Goal: Book appointment/travel/reservation

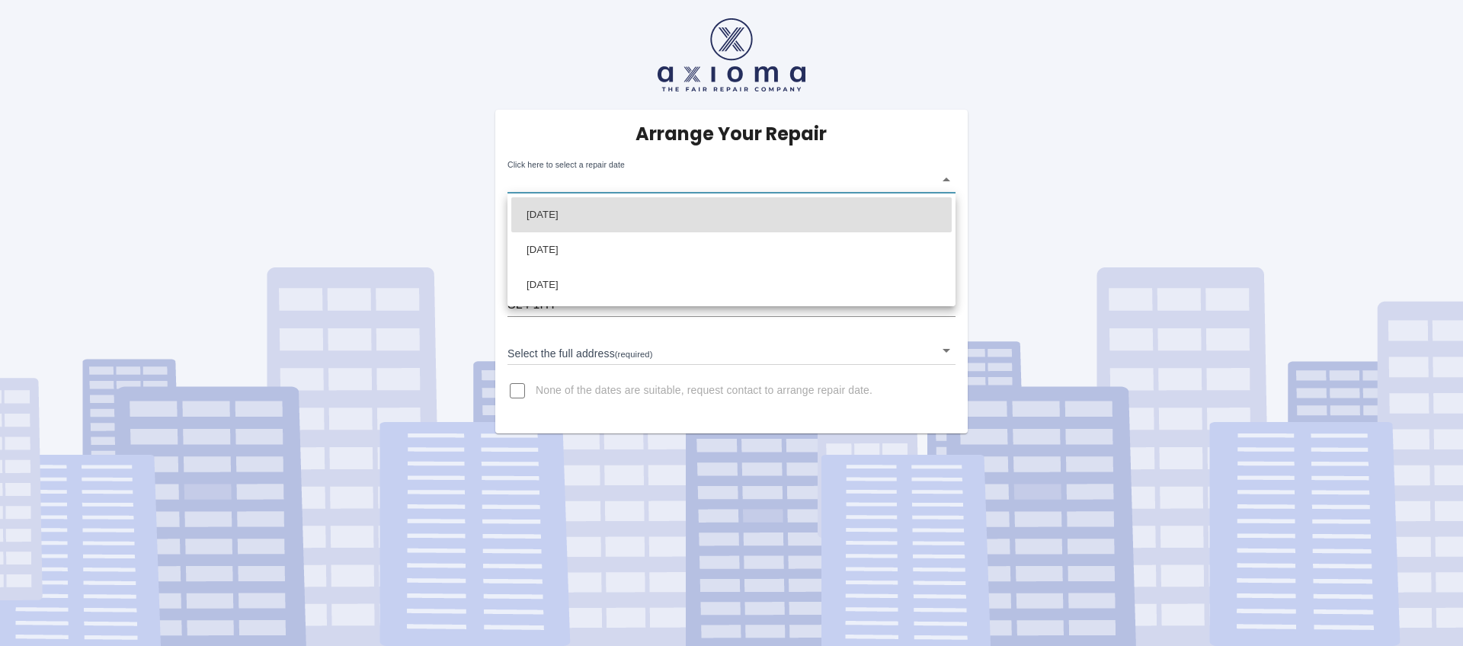
click at [653, 184] on body "Arrange Your Repair Click here to select a repair date ​ Phone Number   * 07788…" at bounding box center [731, 323] width 1463 height 646
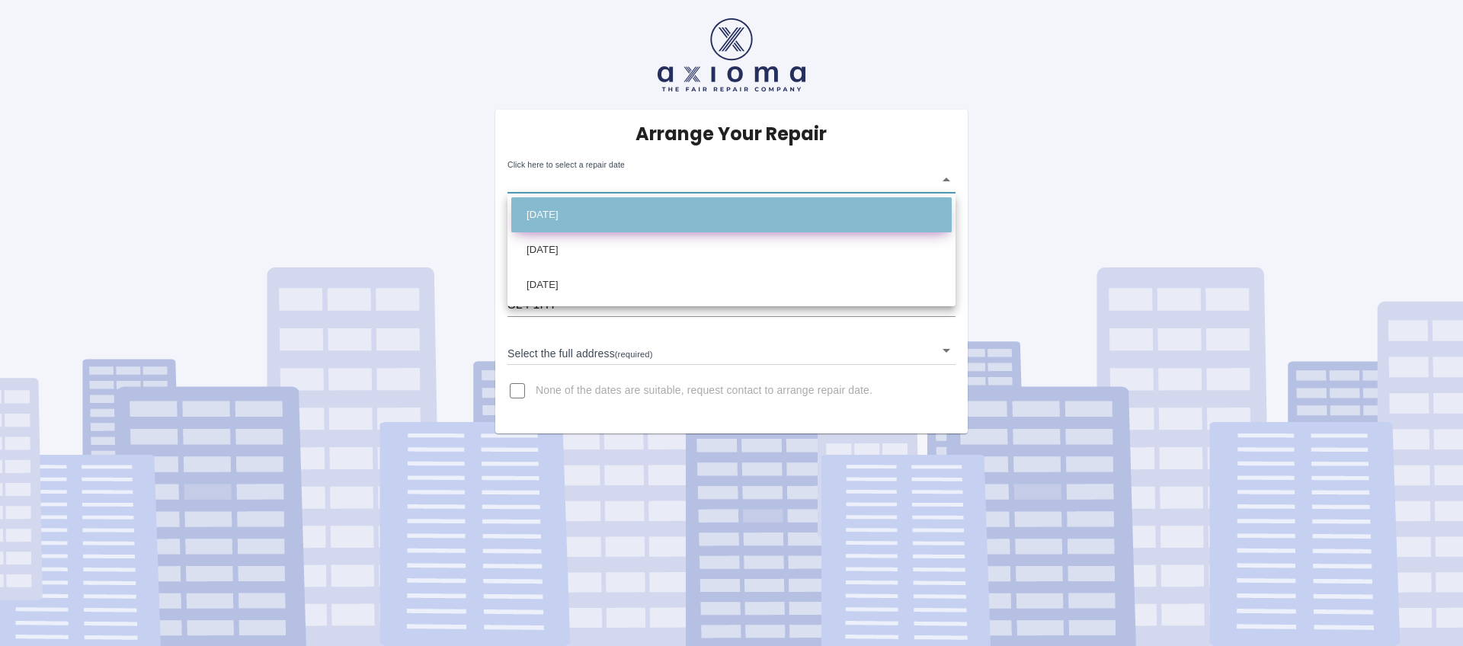
click at [648, 215] on li "[DATE]" at bounding box center [731, 214] width 440 height 35
type input "[DATE]T00:00:00.000Z"
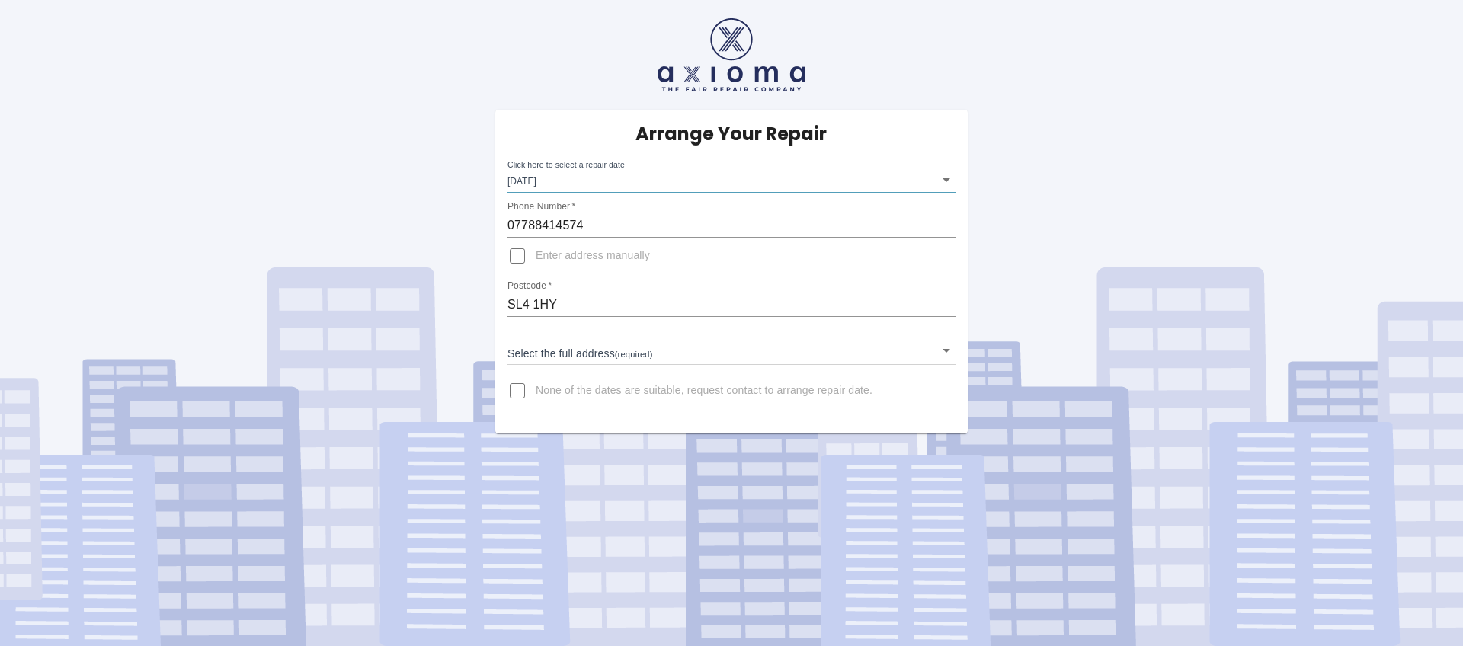
click at [616, 349] on body "Arrange Your Repair Click here to select a repair date [DATE] [DATE]T00:00:00.0…" at bounding box center [731, 323] width 1463 height 646
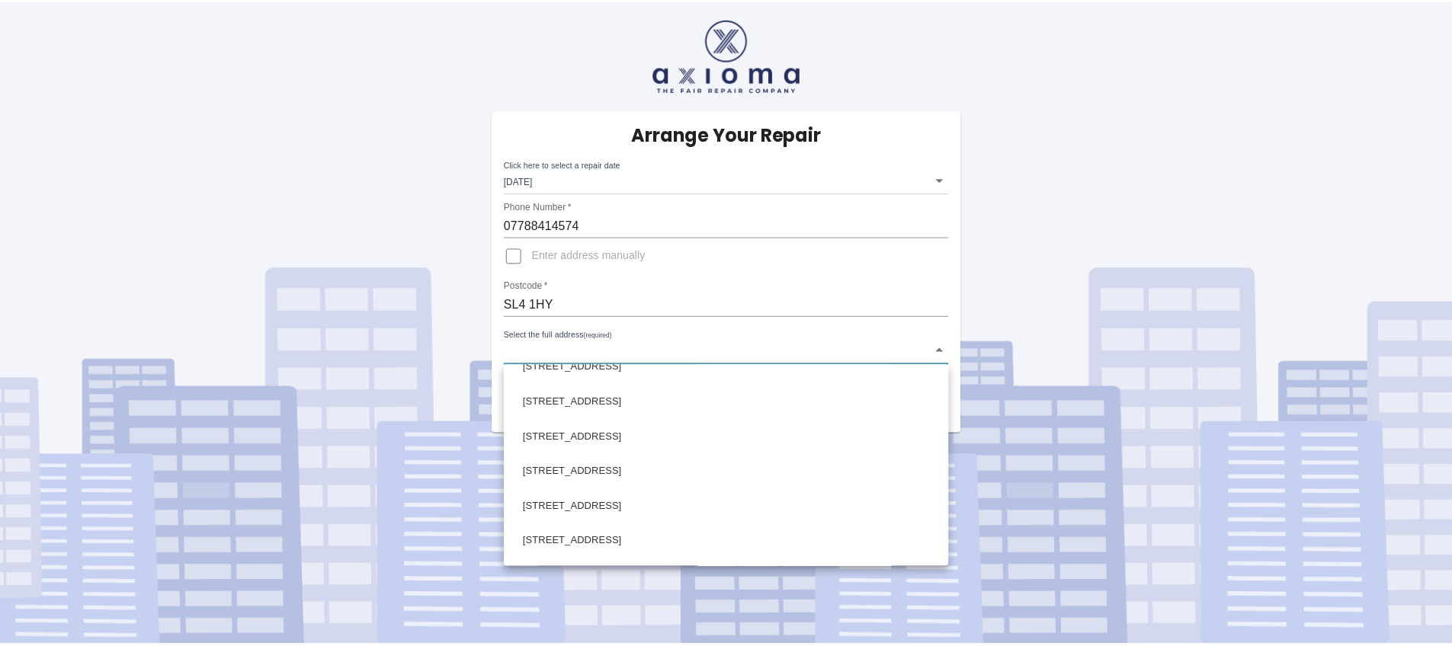
scroll to position [203, 0]
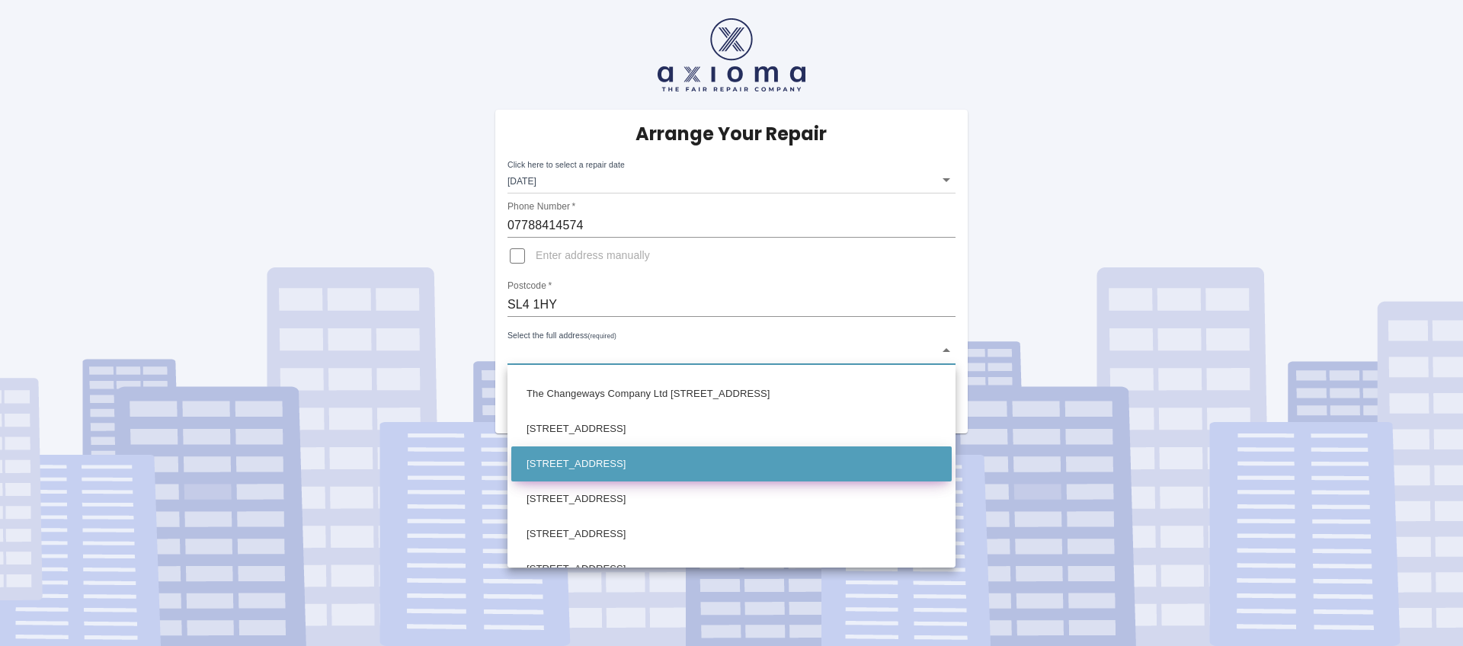
click at [685, 454] on li "[STREET_ADDRESS]" at bounding box center [731, 464] width 440 height 35
type input "[STREET_ADDRESS]"
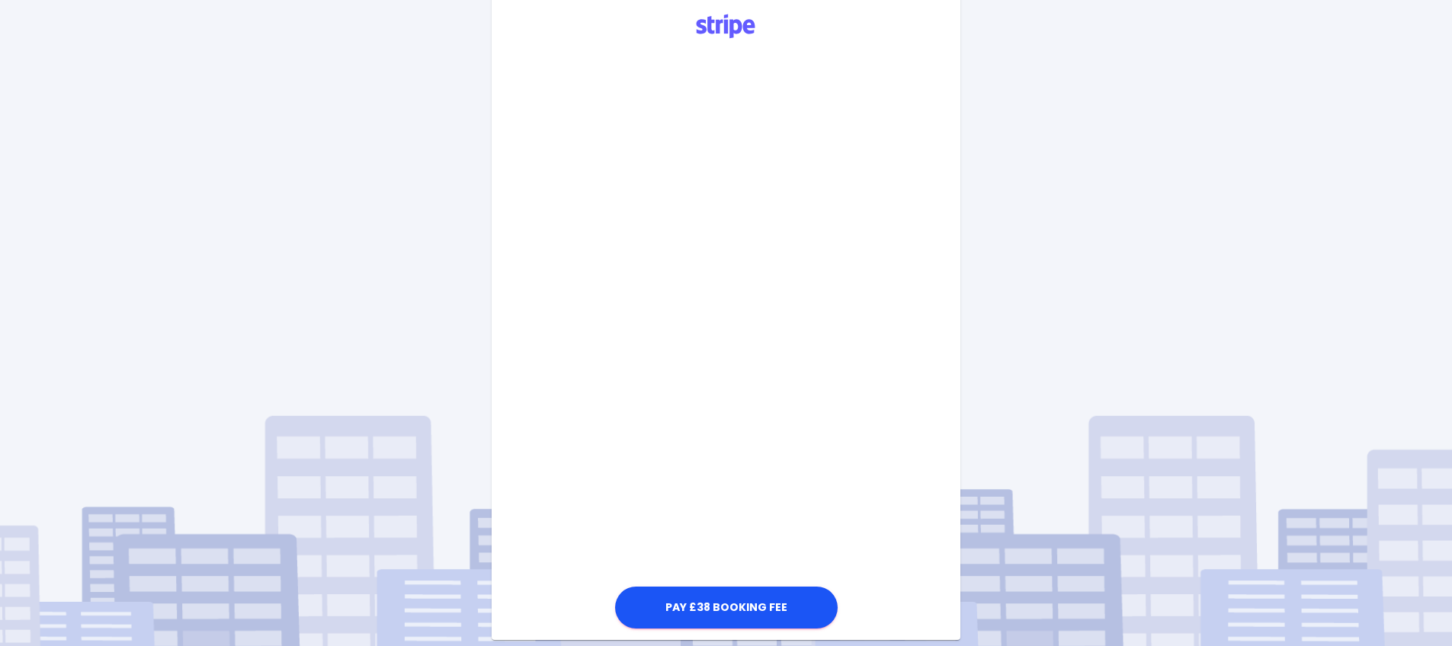
scroll to position [586, 0]
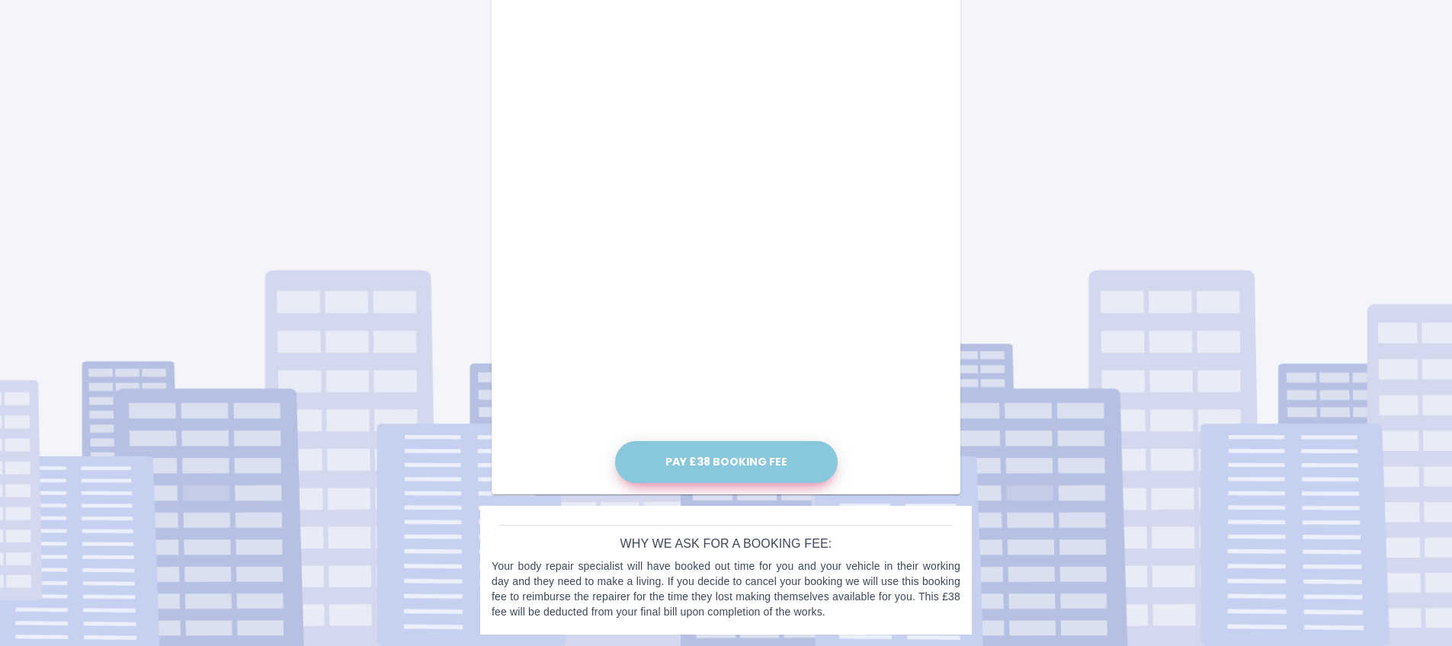
click at [748, 456] on button "Pay £38 Booking Fee" at bounding box center [726, 462] width 223 height 42
